Goal: Information Seeking & Learning: Check status

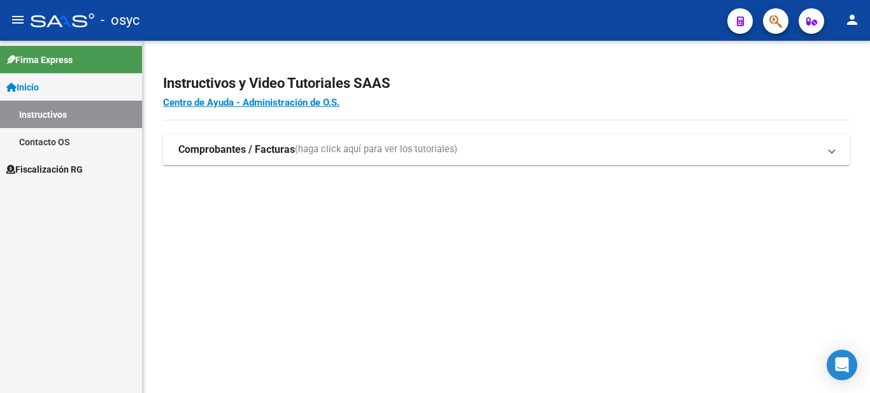
click at [59, 161] on link "Fiscalización RG" at bounding box center [71, 168] width 142 height 27
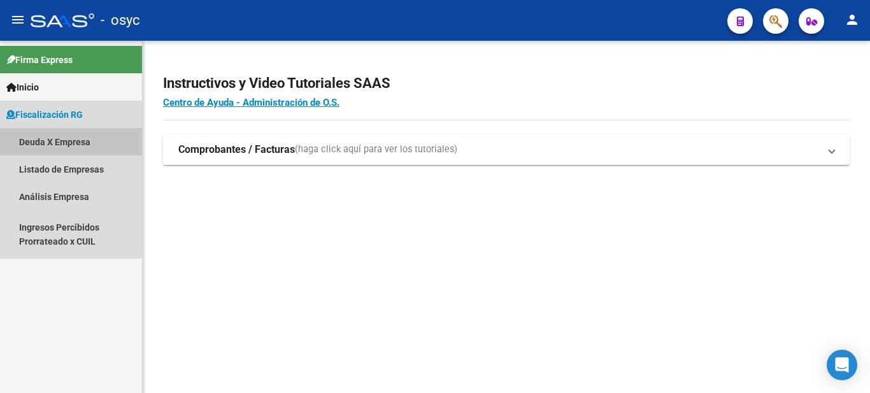
click at [59, 141] on link "Deuda X Empresa" at bounding box center [71, 141] width 142 height 27
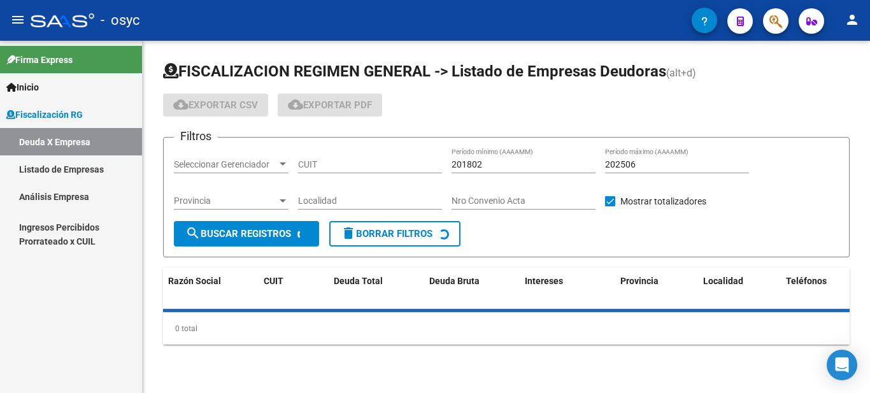
click at [74, 197] on link "Análisis Empresa" at bounding box center [71, 196] width 142 height 27
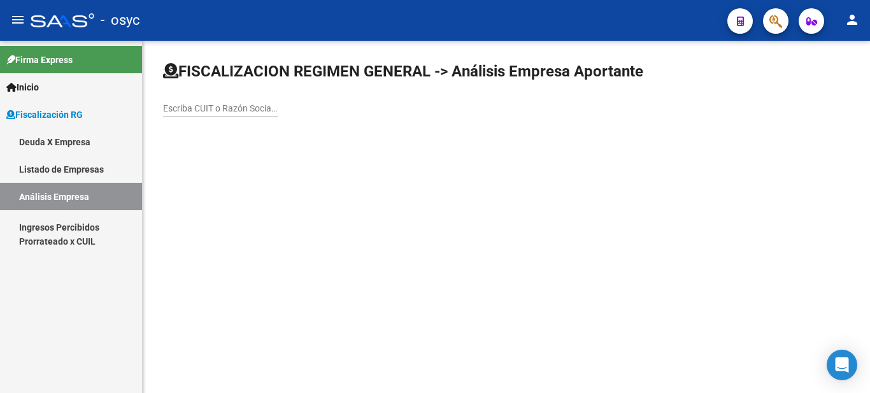
click at [241, 105] on input "Escriba CUIT o Razón Social para buscar" at bounding box center [220, 108] width 115 height 11
paste input "30517307099"
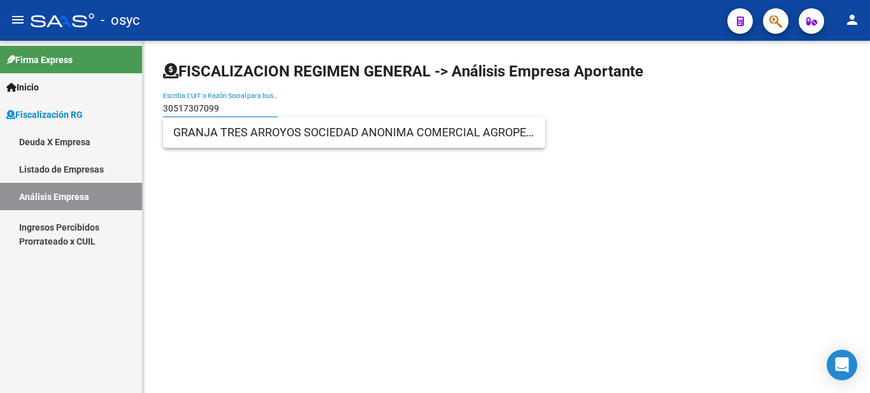
type input "30517307099"
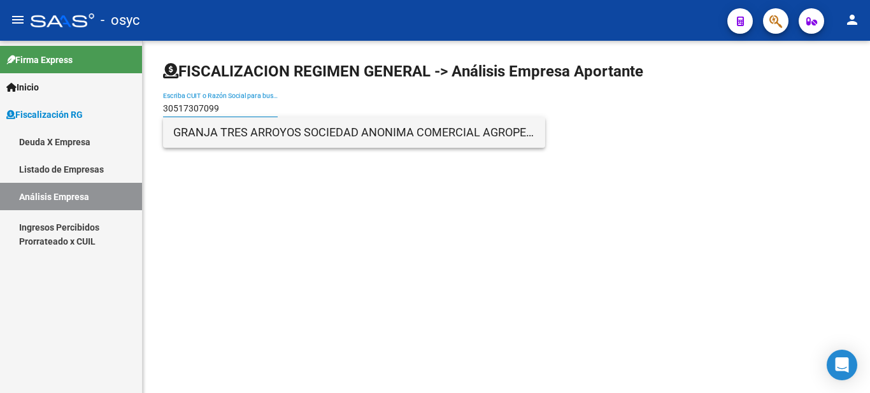
click at [245, 141] on span "GRANJA TRES ARROYOS SOCIEDAD ANONIMA COMERCIAL AGROPECUARIA FIN E INDUSTRIAL" at bounding box center [354, 132] width 362 height 31
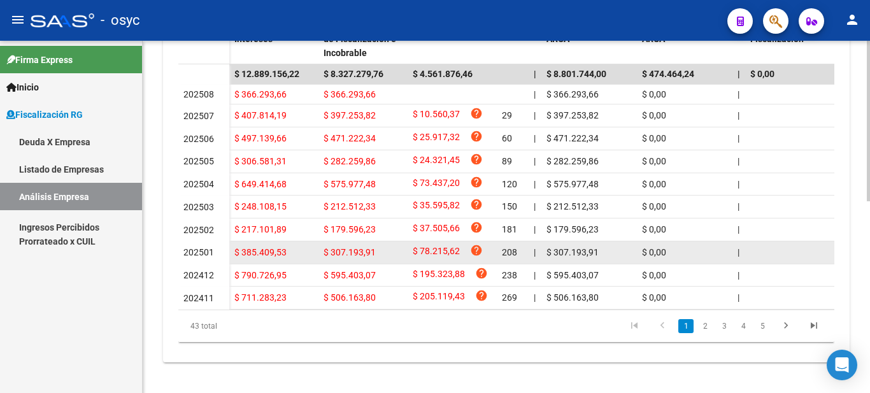
scroll to position [39, 0]
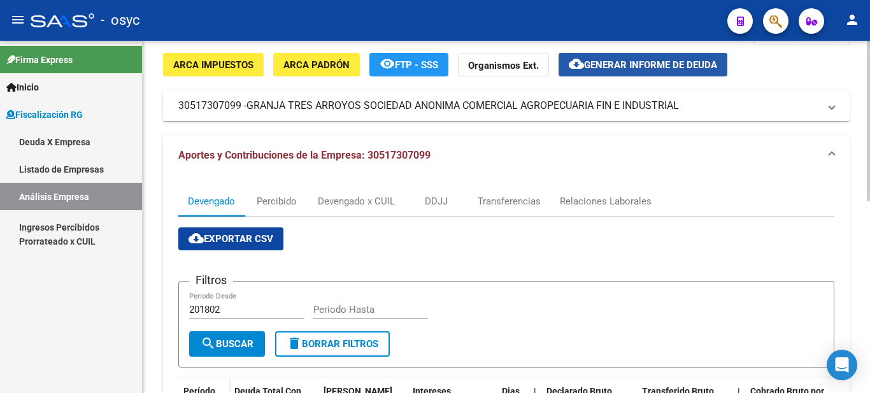
click at [662, 61] on span "Generar informe de deuda" at bounding box center [650, 64] width 133 height 11
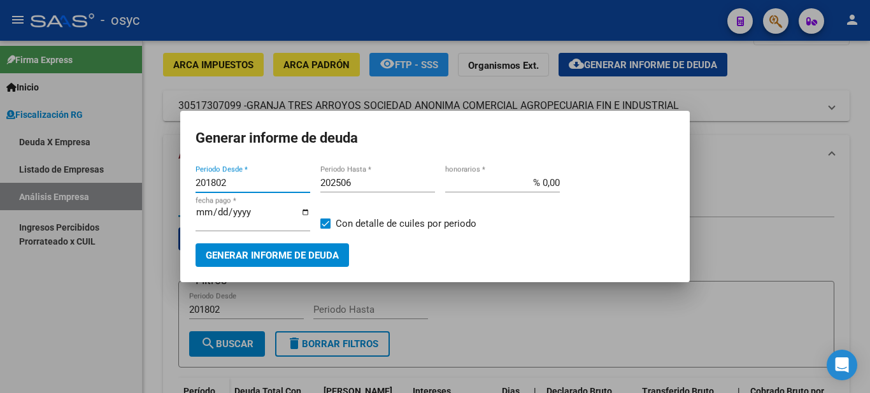
drag, startPoint x: 235, startPoint y: 179, endPoint x: 152, endPoint y: 183, distance: 83.5
click at [154, 183] on div "Generar informe de deuda 201802 Periodo Desde * 202506 Periodo Hasta * % 0,00 h…" at bounding box center [435, 196] width 870 height 393
type input "202308"
type input "202508"
click at [322, 268] on mat-dialog-container "Generar informe de deuda 202308 Periodo Desde * 202508 Periodo Hasta * % 0,00 h…" at bounding box center [434, 196] width 509 height 171
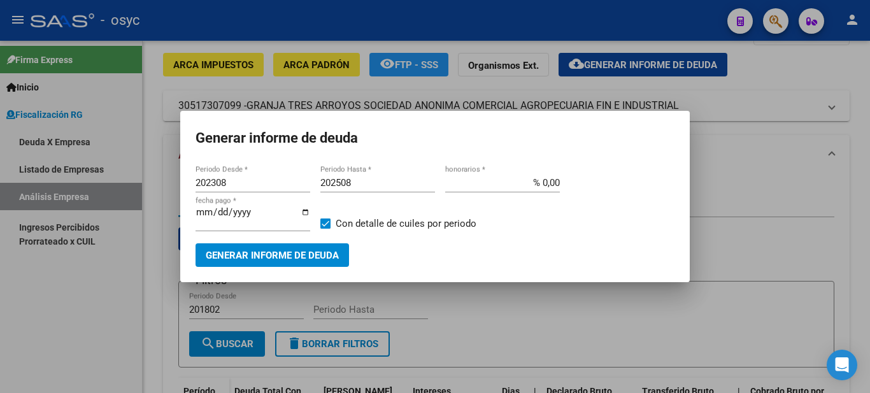
click at [334, 254] on span "Generar informe de deuda" at bounding box center [272, 255] width 133 height 11
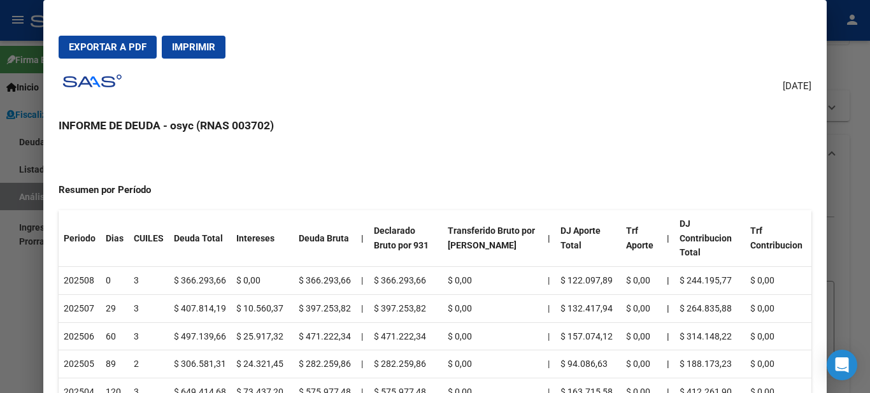
scroll to position [0, 0]
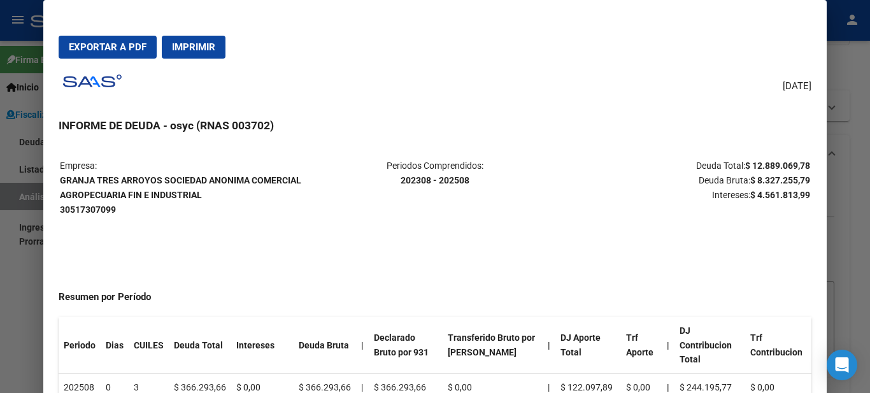
drag, startPoint x: 724, startPoint y: 161, endPoint x: 785, endPoint y: 192, distance: 67.8
click at [785, 192] on p "Deuda Total: $ 12.889.069,78 Deuda Bruta: $ 8.327.255,79 Intereses: $ 4.561.813…" at bounding box center [685, 180] width 249 height 43
click at [785, 192] on strong "$ 4.561.813,99" at bounding box center [780, 195] width 60 height 10
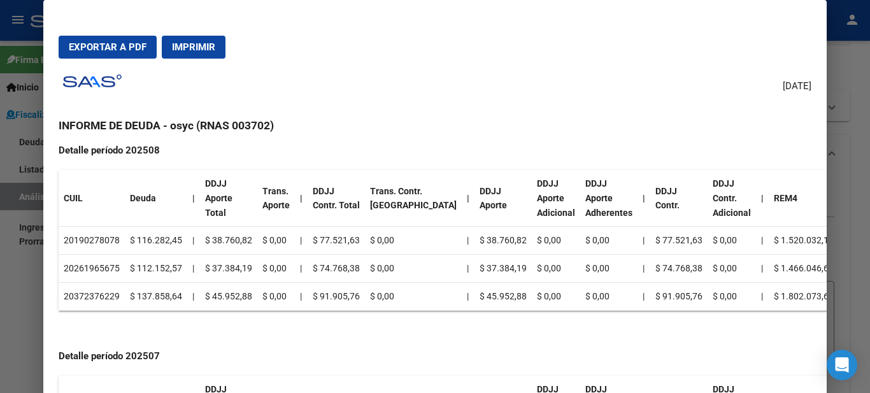
scroll to position [892, 0]
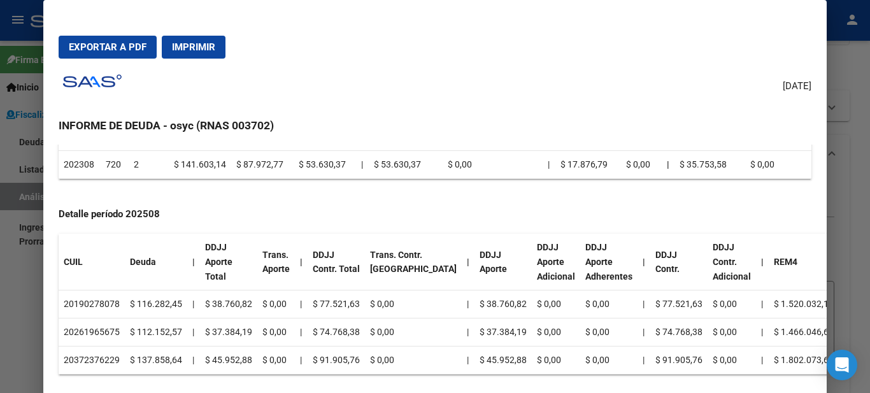
click at [98, 290] on td "20190278078" at bounding box center [92, 304] width 66 height 28
copy td "20190278078"
click at [95, 318] on td "20261965675" at bounding box center [92, 332] width 66 height 28
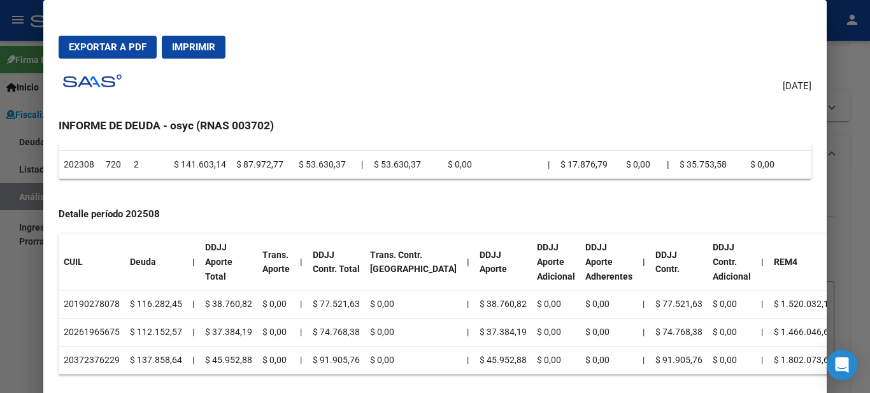
copy td "20261965675"
click at [99, 346] on td "20372376229" at bounding box center [92, 360] width 66 height 28
copy td "20372376229"
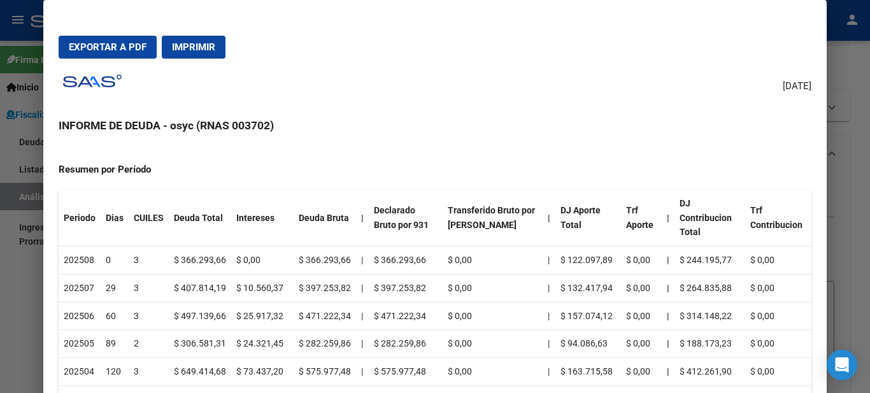
scroll to position [0, 0]
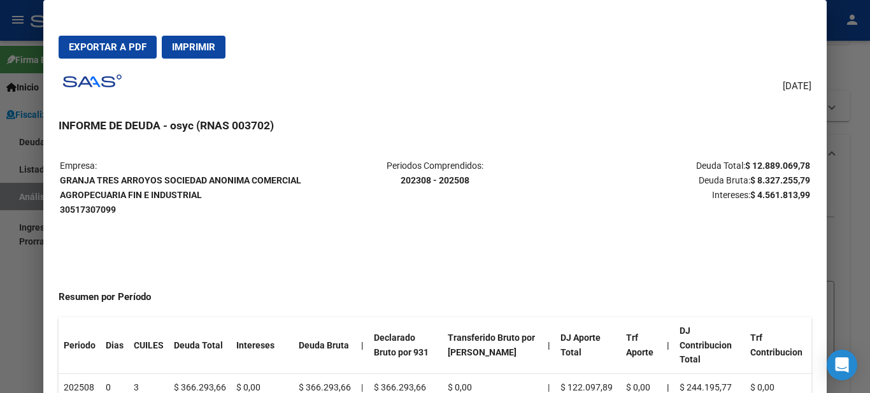
drag, startPoint x: 730, startPoint y: 163, endPoint x: 771, endPoint y: 196, distance: 52.1
click at [771, 196] on p "Deuda Total: $ 12.889.069,78 Deuda Bruta: $ 8.327.255,79 Intereses: $ 4.561.813…" at bounding box center [685, 180] width 249 height 43
click at [771, 196] on strong "$ 4.561.813,99" at bounding box center [780, 195] width 60 height 10
drag, startPoint x: 800, startPoint y: 194, endPoint x: 676, endPoint y: 166, distance: 127.3
click at [676, 166] on p "Deuda Total: $ 12.889.069,78 Deuda Bruta: $ 8.327.255,79 Intereses: $ 4.561.813…" at bounding box center [685, 180] width 249 height 43
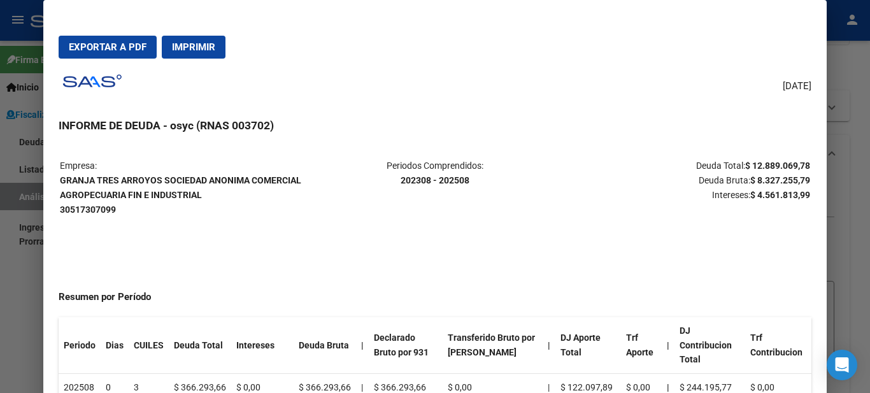
click at [676, 166] on p "Deuda Total: $ 12.889.069,78 Deuda Bruta: $ 8.327.255,79 Intereses: $ 4.561.813…" at bounding box center [685, 180] width 249 height 43
drag, startPoint x: 118, startPoint y: 211, endPoint x: 57, endPoint y: 181, distance: 67.2
click at [57, 181] on mat-dialog-content "Empresa: GRANJA TRES [PERSON_NAME] SOCIEDAD ANONIMA COMERCIAL AGROPECUARIA FIN …" at bounding box center [434, 286] width 783 height 283
click at [59, 181] on table "Empresa: GRANJA TRES [PERSON_NAME] SOCIEDAD ANONIMA COMERCIAL AGROPECUARIA FIN …" at bounding box center [435, 187] width 752 height 60
drag, startPoint x: 94, startPoint y: 181, endPoint x: 156, endPoint y: 215, distance: 70.4
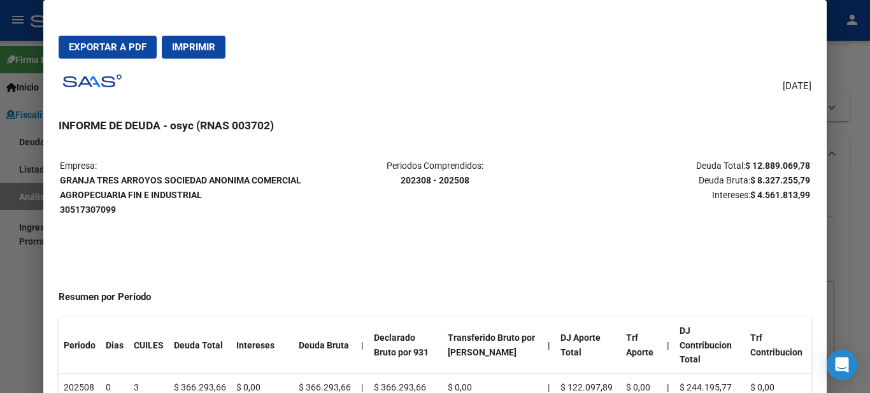
click at [156, 215] on p "Empresa: GRANJA TRES [PERSON_NAME] SOCIEDAD ANONIMA COMERCIAL AGROPECUARIA FIN …" at bounding box center [184, 188] width 249 height 58
drag, startPoint x: 139, startPoint y: 215, endPoint x: 60, endPoint y: 177, distance: 86.9
click at [60, 177] on p "Empresa: GRANJA TRES [PERSON_NAME] SOCIEDAD ANONIMA COMERCIAL AGROPECUARIA FIN …" at bounding box center [184, 188] width 249 height 58
click at [82, 195] on strong "GRANJA TRES [PERSON_NAME] SOCIEDAD ANONIMA COMERCIAL AGROPECUARIA FIN E INDUSTR…" at bounding box center [180, 194] width 241 height 39
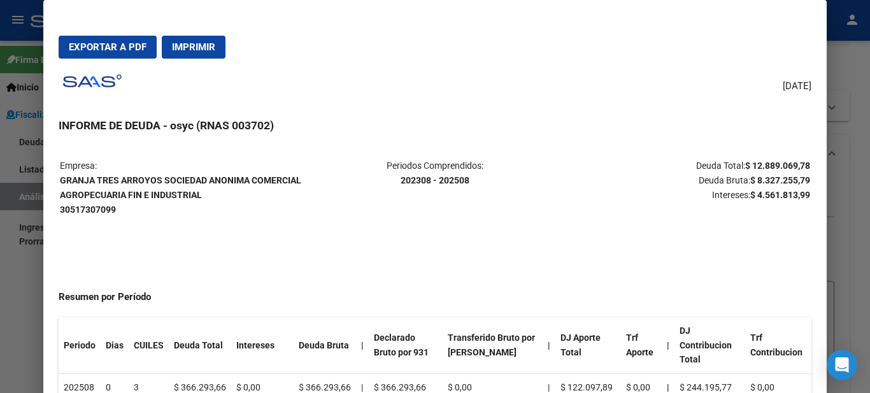
click at [60, 175] on strong "GRANJA TRES [PERSON_NAME] SOCIEDAD ANONIMA COMERCIAL AGROPECUARIA FIN E INDUSTR…" at bounding box center [180, 194] width 241 height 39
drag, startPoint x: 60, startPoint y: 177, endPoint x: 145, endPoint y: 211, distance: 90.6
click at [145, 211] on p "Empresa: GRANJA TRES [PERSON_NAME] SOCIEDAD ANONIMA COMERCIAL AGROPECUARIA FIN …" at bounding box center [184, 188] width 249 height 58
click at [213, 45] on span "Imprimir" at bounding box center [193, 46] width 43 height 11
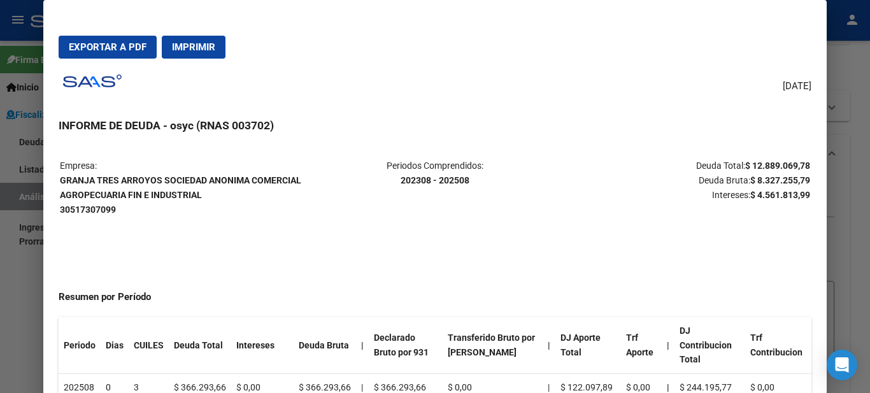
click at [134, 55] on button "Exportar a PDF" at bounding box center [108, 47] width 98 height 23
click at [848, 88] on div at bounding box center [435, 196] width 870 height 393
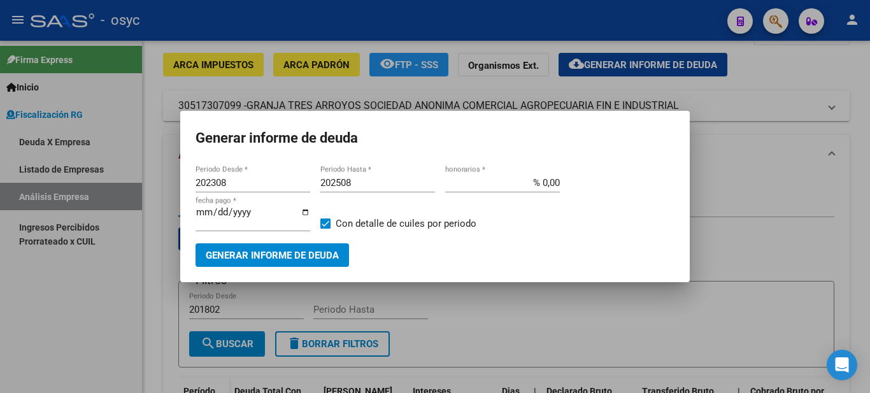
click at [779, 113] on div at bounding box center [435, 196] width 870 height 393
